Goal: Information Seeking & Learning: Learn about a topic

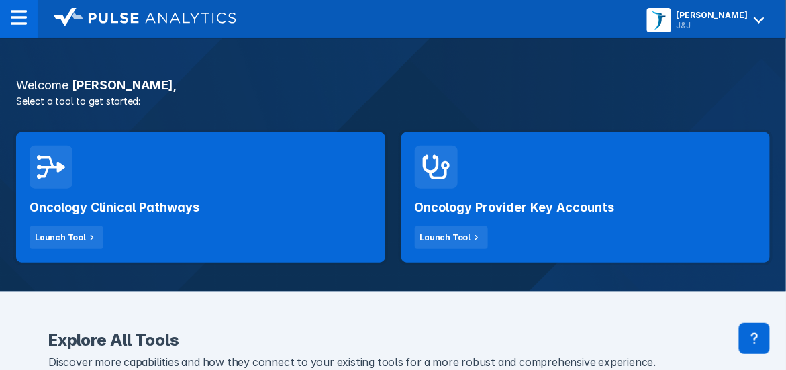
scroll to position [225, 0]
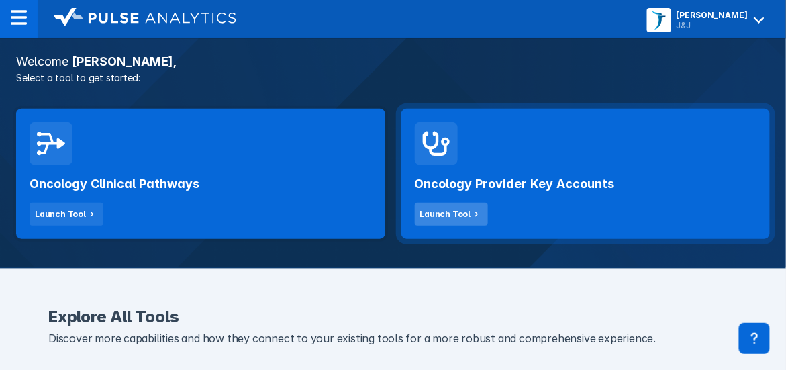
click at [441, 217] on div "Launch Tool" at bounding box center [445, 214] width 51 height 12
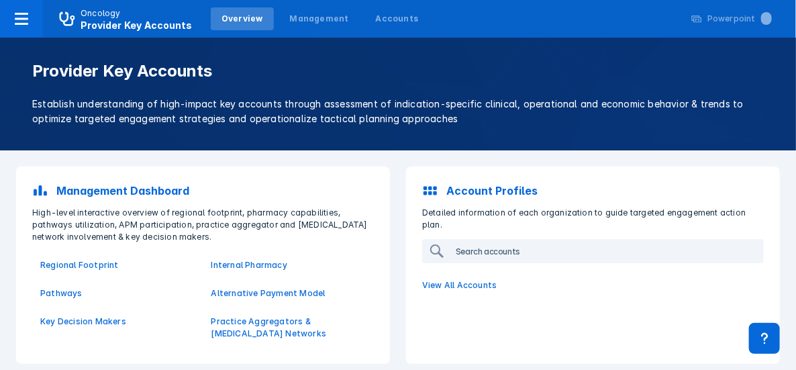
click at [492, 241] on input "search" at bounding box center [606, 250] width 312 height 21
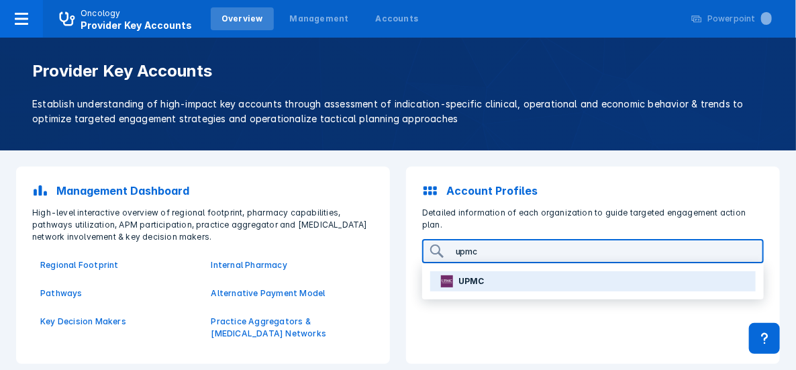
type input "upmc"
click at [472, 275] on p "UPMC" at bounding box center [471, 281] width 26 height 12
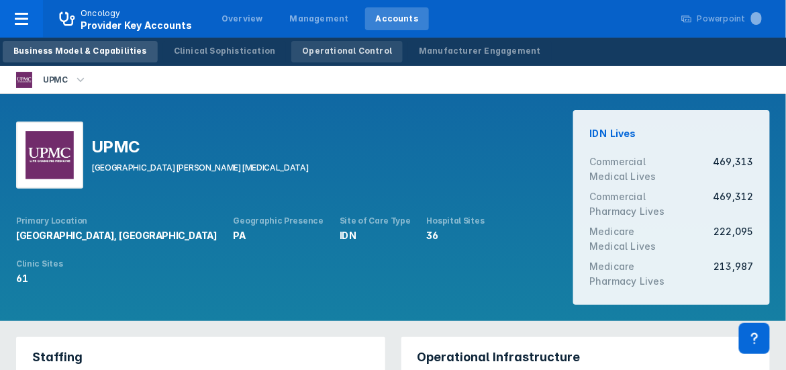
click at [342, 53] on div "Operational Control" at bounding box center [347, 51] width 90 height 12
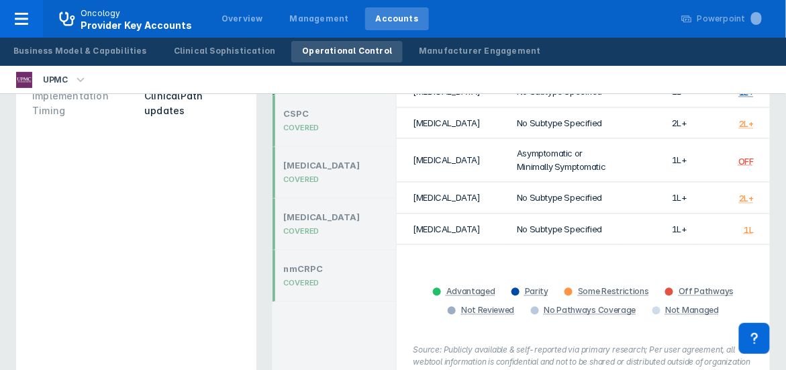
scroll to position [604, 0]
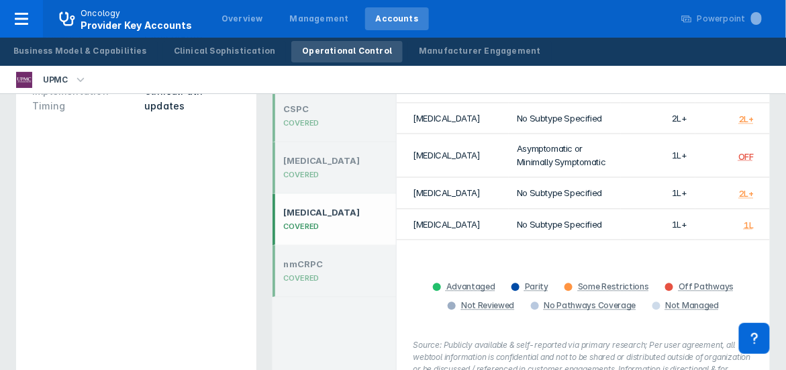
click at [325, 207] on div "[MEDICAL_DATA] COVERED" at bounding box center [333, 220] width 123 height 52
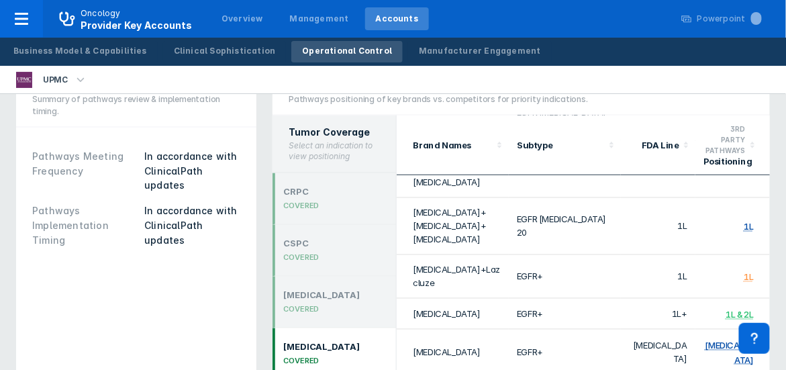
scroll to position [193, 0]
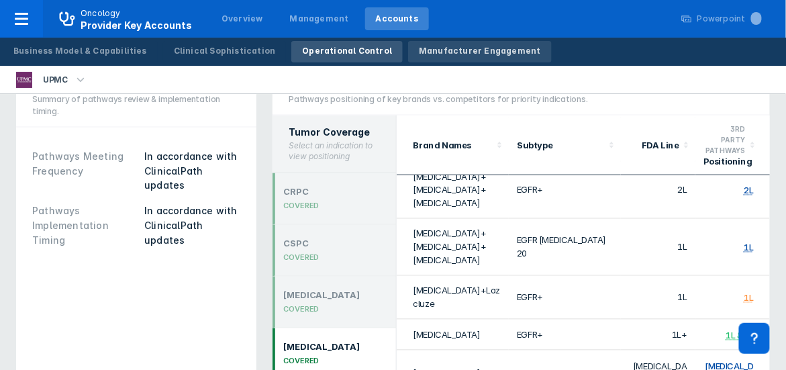
click at [426, 56] on div "Manufacturer Engagement" at bounding box center [480, 51] width 122 height 12
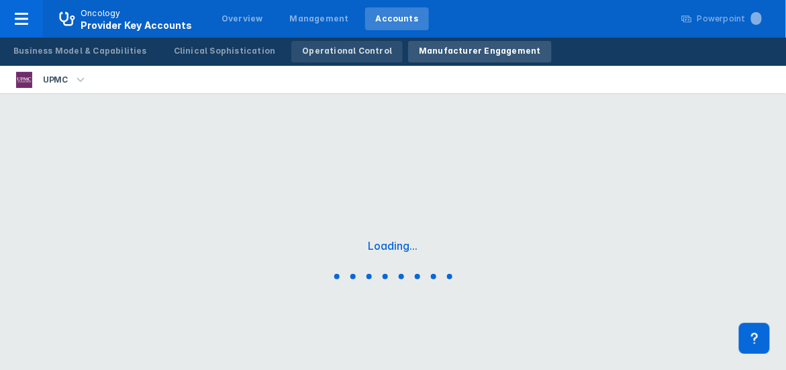
click at [338, 52] on div "Operational Control" at bounding box center [347, 51] width 90 height 12
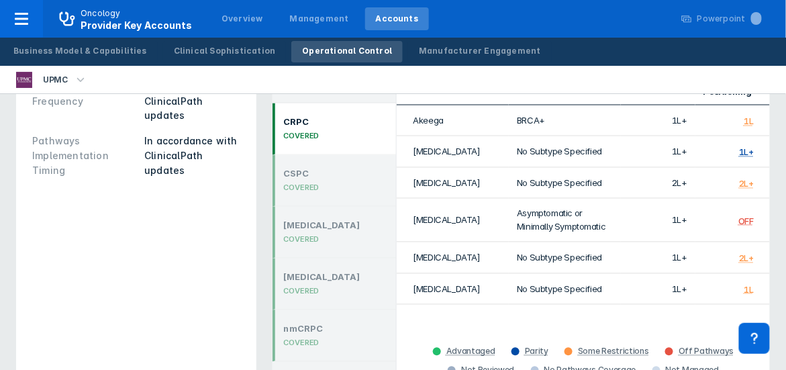
scroll to position [604, 0]
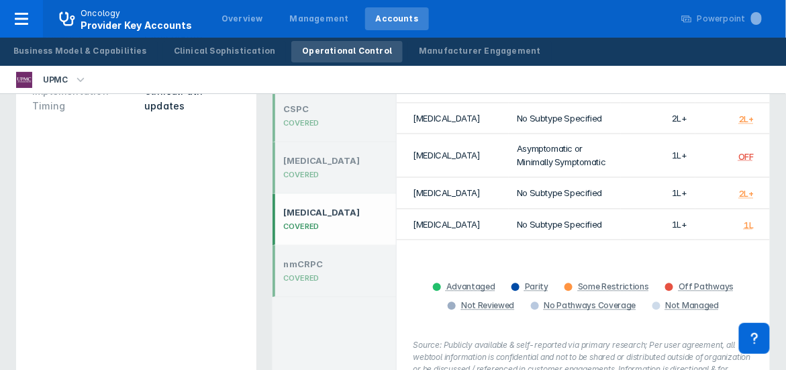
click at [303, 207] on div "[MEDICAL_DATA]" at bounding box center [321, 212] width 76 height 11
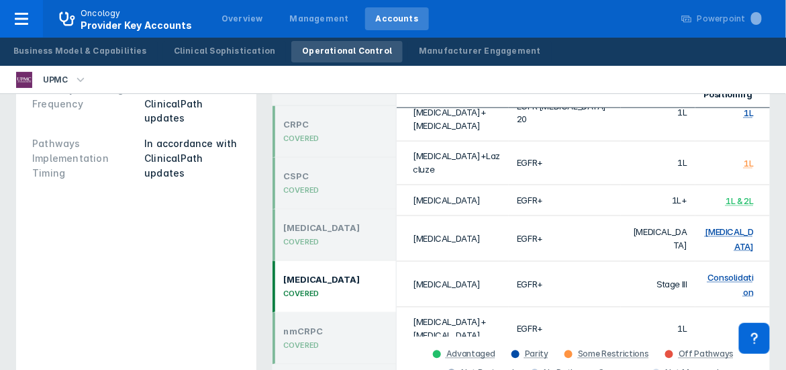
scroll to position [193, 0]
